Goal: Information Seeking & Learning: Learn about a topic

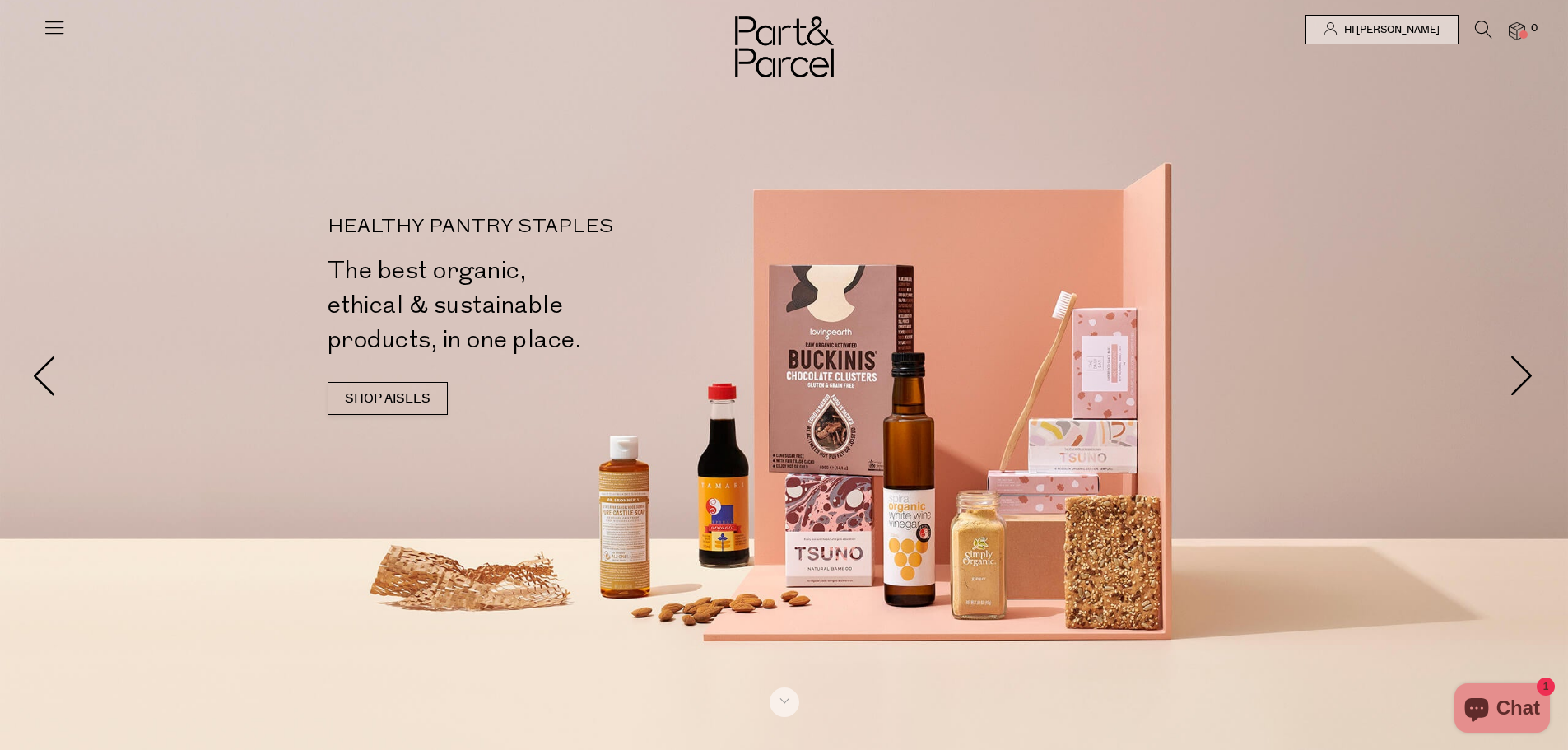
click at [1481, 33] on icon at bounding box center [1483, 30] width 18 height 18
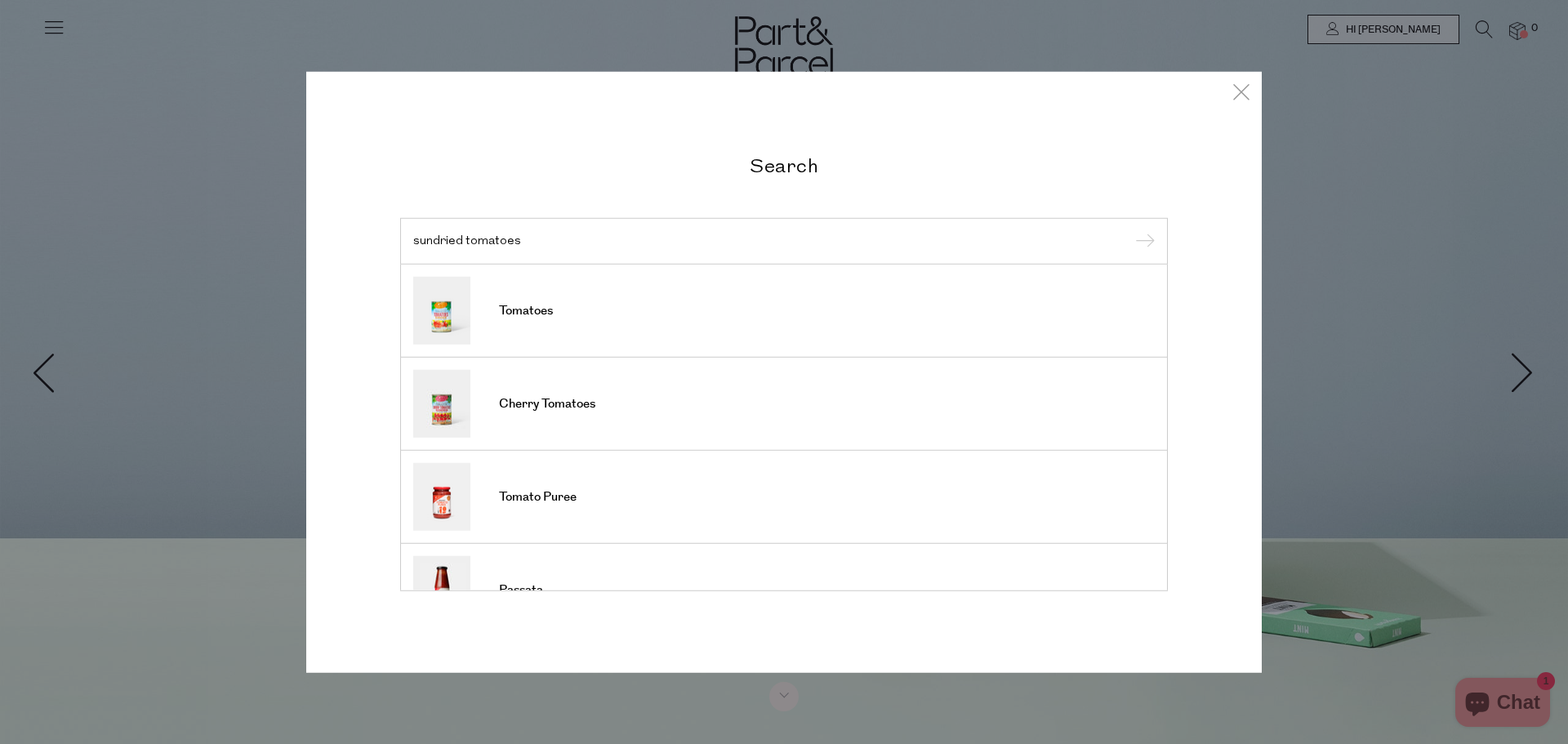
drag, startPoint x: 462, startPoint y: 239, endPoint x: 403, endPoint y: 241, distance: 59.0
click at [403, 241] on div "sundried tomatoes" at bounding box center [784, 241] width 768 height 47
click at [847, 259] on div "semidried tomatoes" at bounding box center [784, 241] width 768 height 47
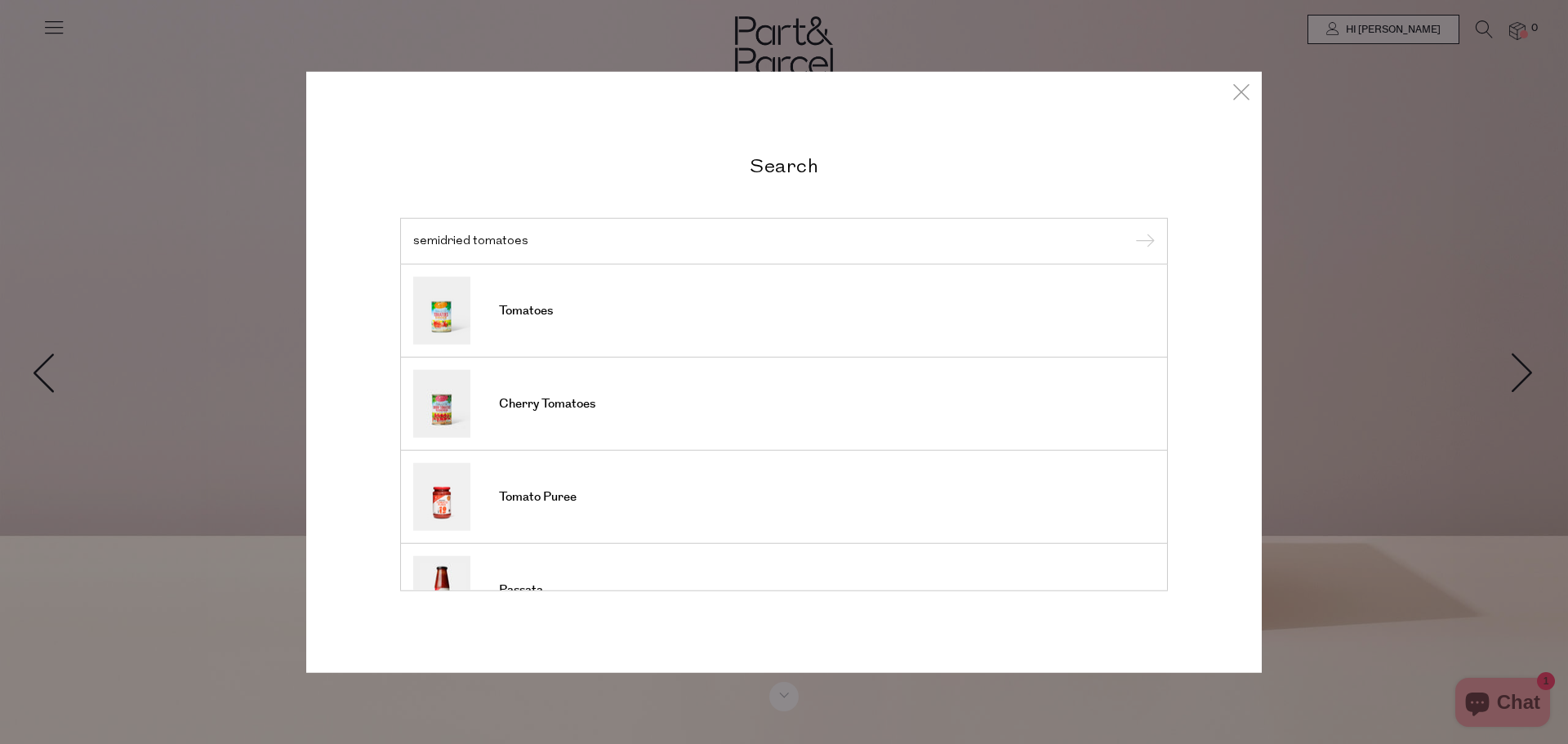
click at [467, 246] on input "semidried tomatoes" at bounding box center [784, 241] width 741 height 12
drag, startPoint x: 441, startPoint y: 241, endPoint x: 357, endPoint y: 247, distance: 84.2
click at [354, 246] on div "Search semidried tomatoes Tomatoes Cherry Tomatoes Tomato Puree Passata Dried T…" at bounding box center [784, 372] width 956 height 603
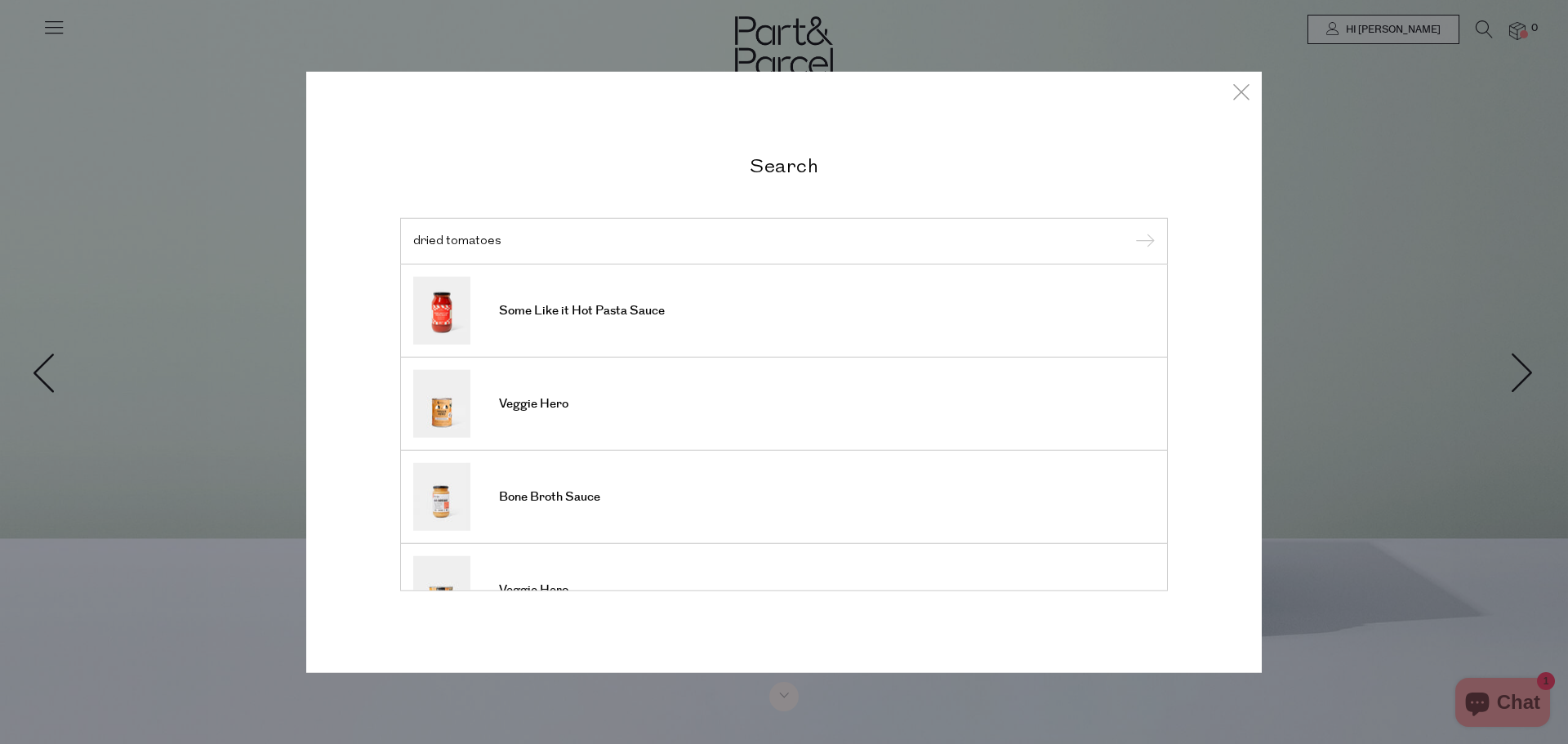
click at [639, 235] on input "dried tomatoes" at bounding box center [784, 241] width 741 height 12
type input "dried tomatoes"
click at [1130, 230] on input "submit" at bounding box center [1142, 241] width 24 height 24
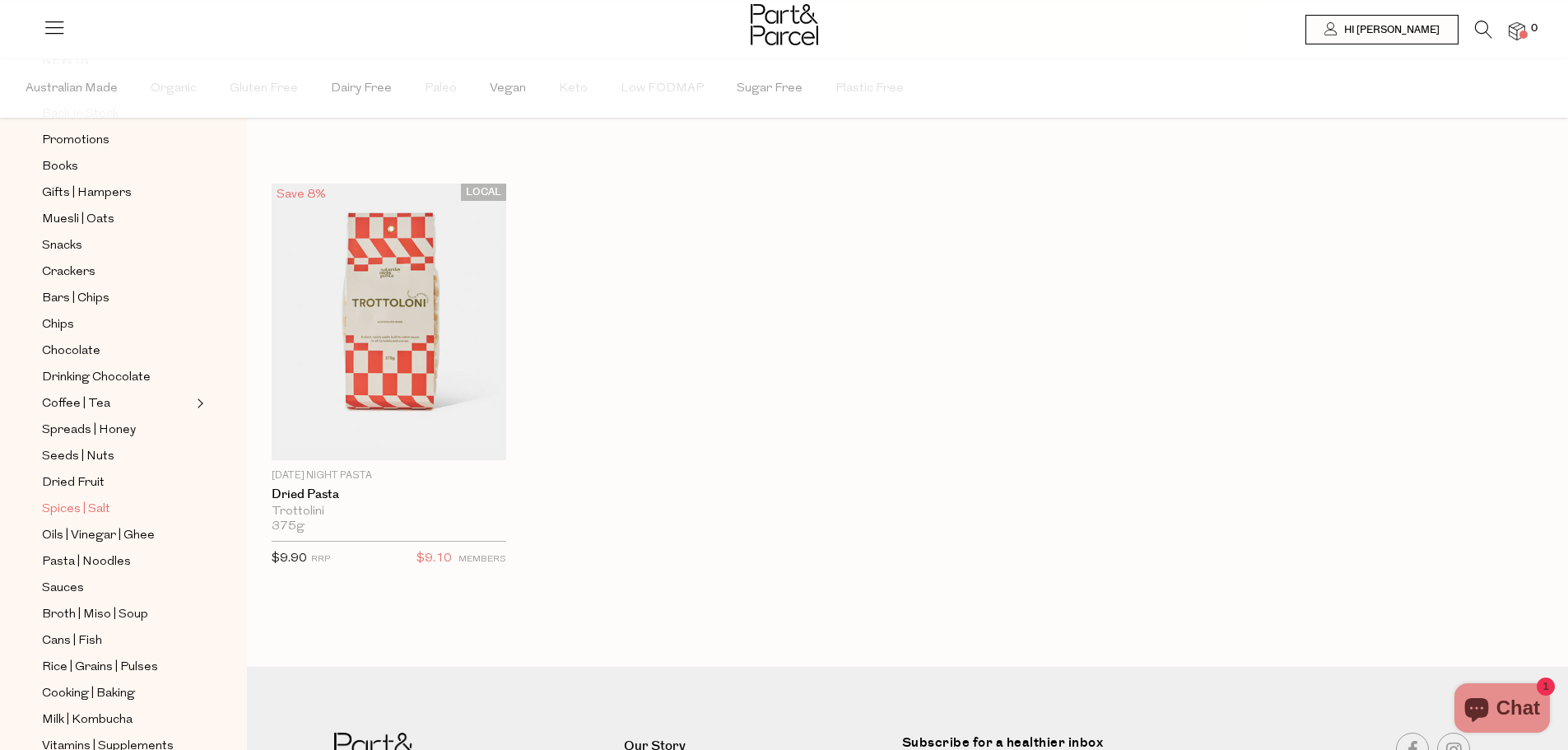
scroll to position [247, 0]
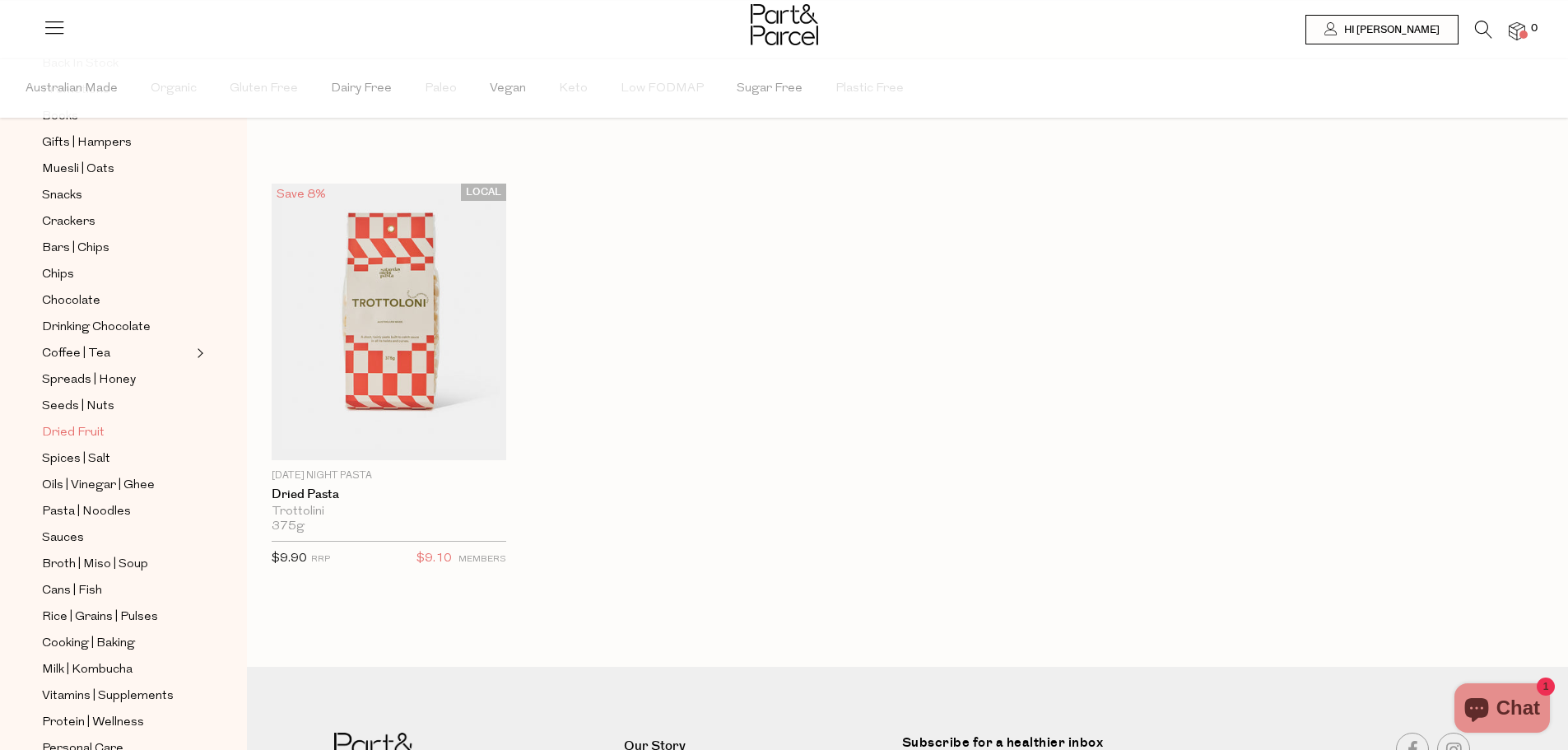
click at [82, 424] on span "Dried Fruit" at bounding box center [73, 434] width 63 height 20
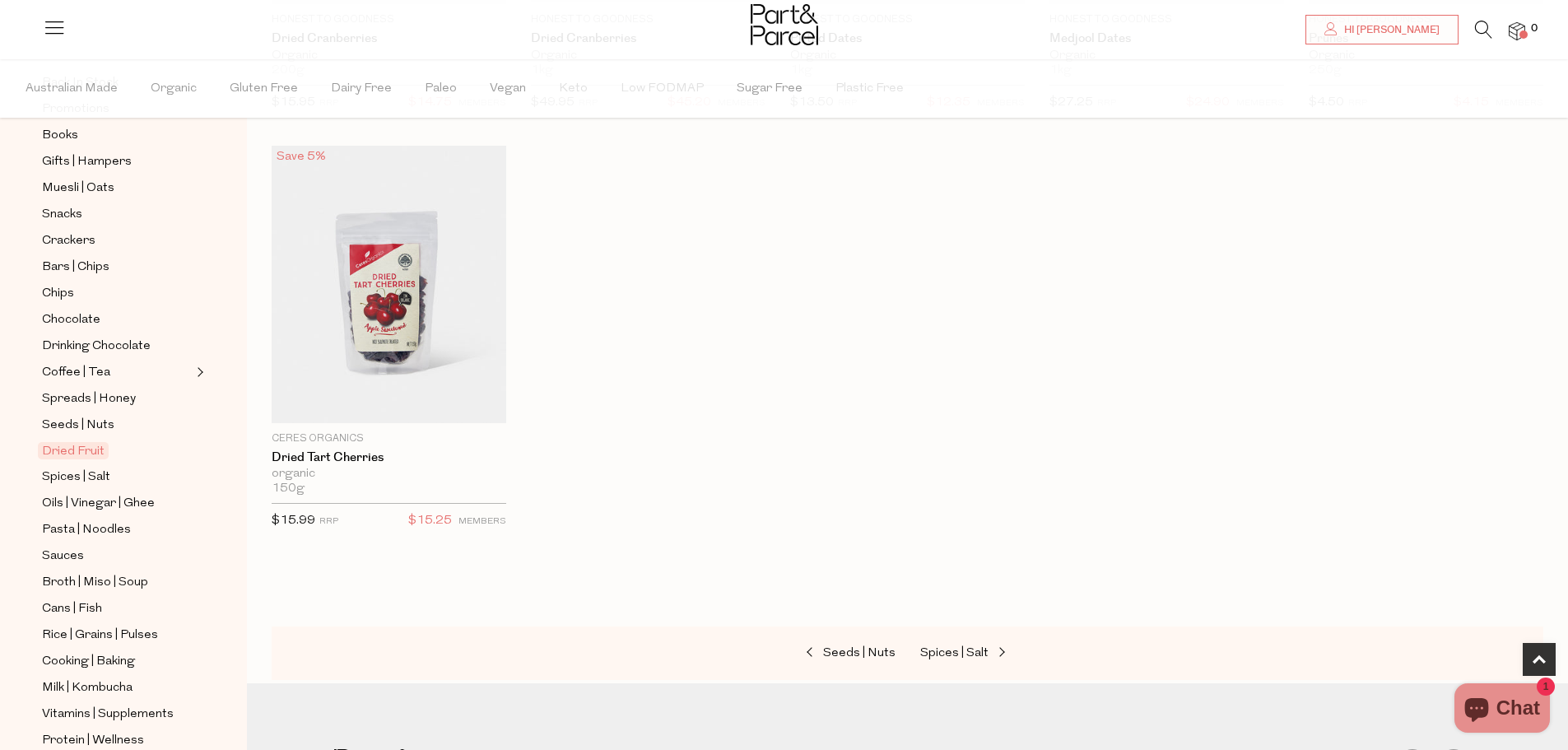
scroll to position [247, 0]
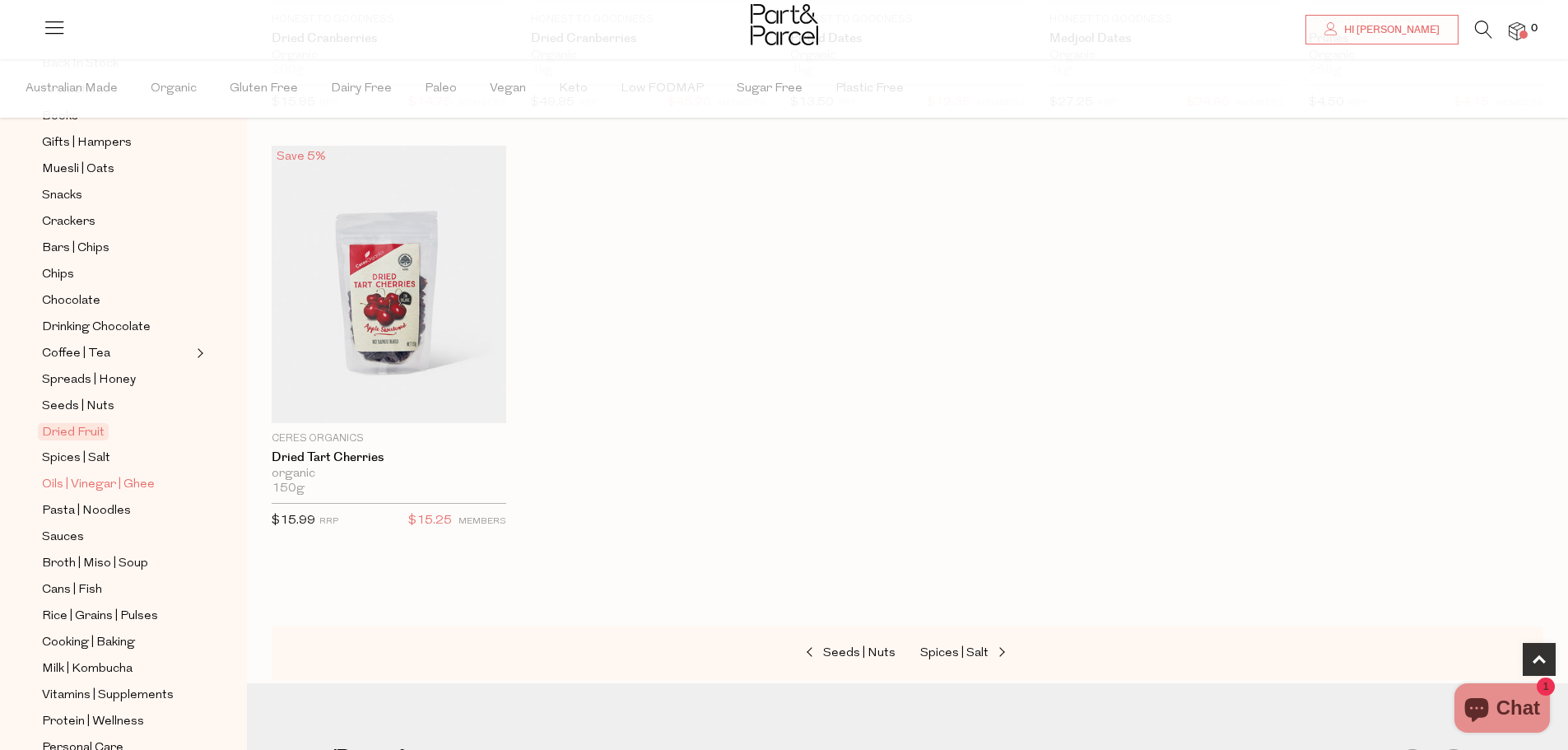
click at [89, 475] on span "Oils | Vinegar | Ghee" at bounding box center [98, 485] width 112 height 20
